Goal: Find specific page/section: Find specific page/section

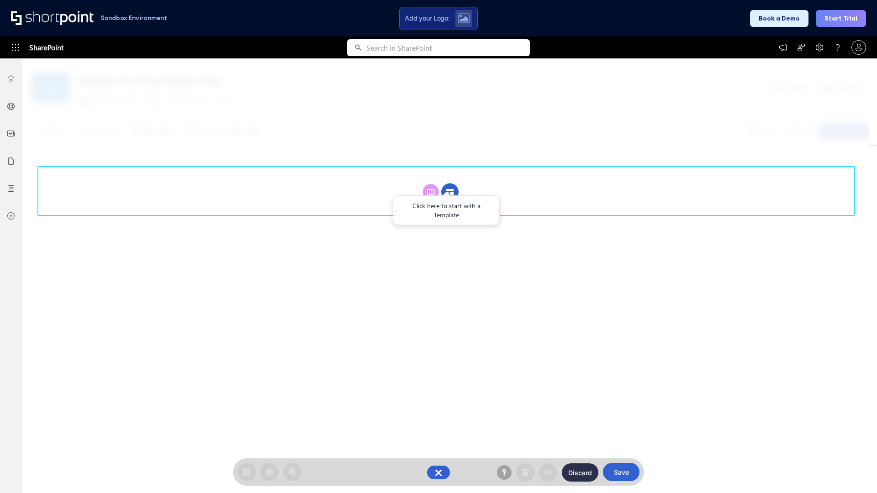
click at [450, 192] on circle at bounding box center [449, 192] width 17 height 17
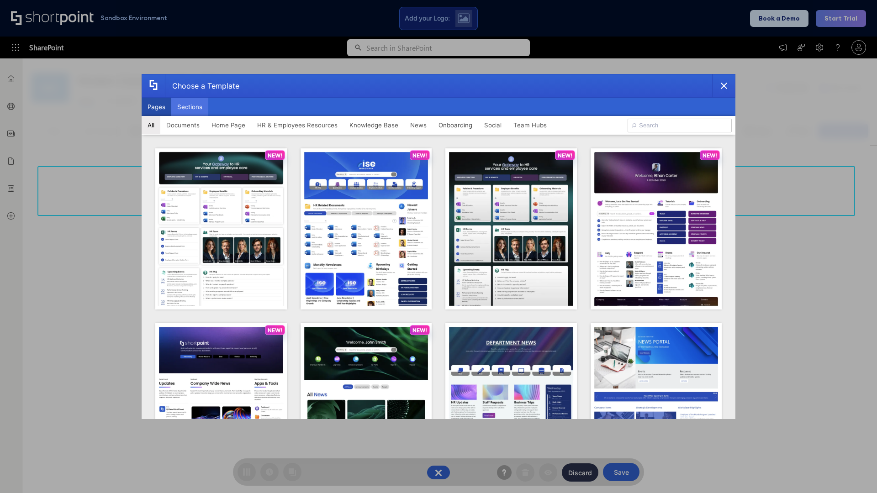
click at [190, 107] on button "Sections" at bounding box center [189, 107] width 37 height 18
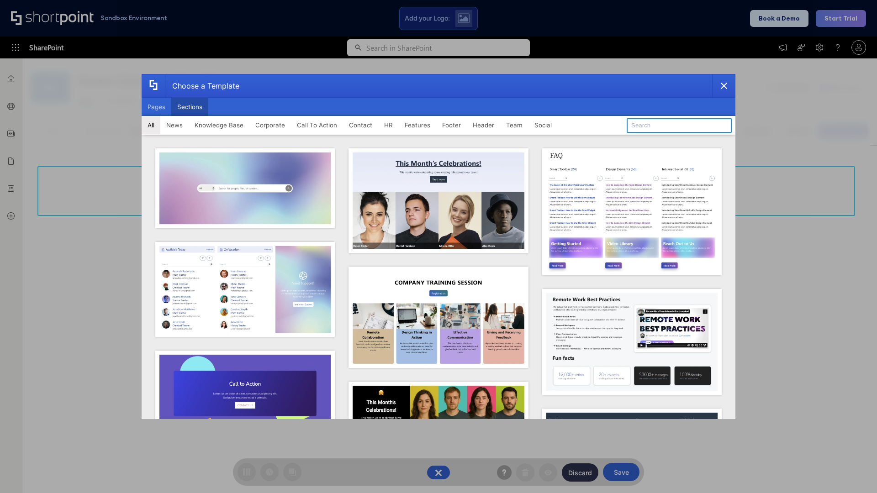
type input "Paralax Cta"
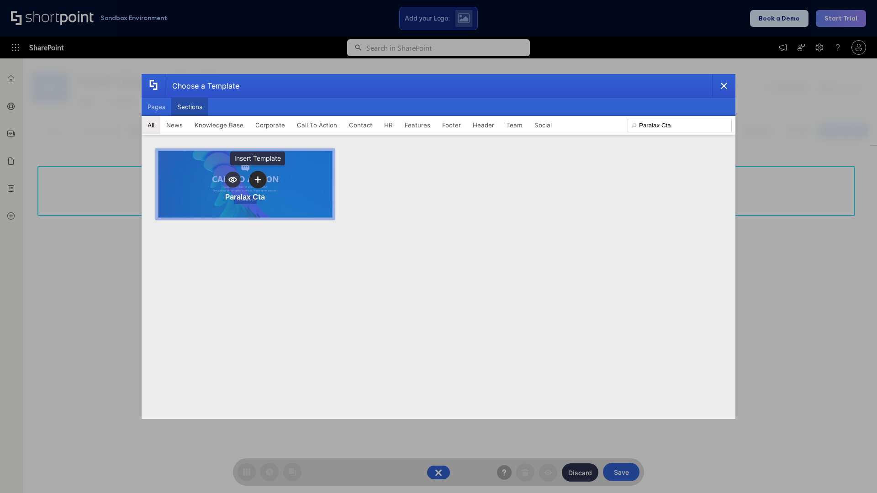
click at [258, 180] on icon "template selector" at bounding box center [257, 179] width 6 height 6
